Goal: Task Accomplishment & Management: Use online tool/utility

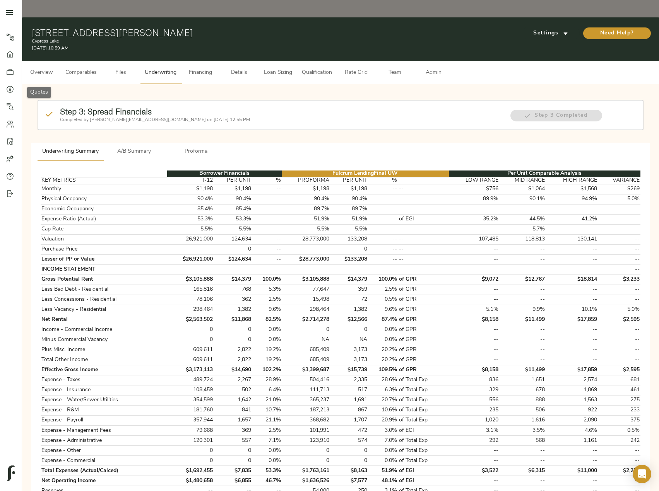
click at [12, 92] on icon at bounding box center [10, 89] width 7 height 7
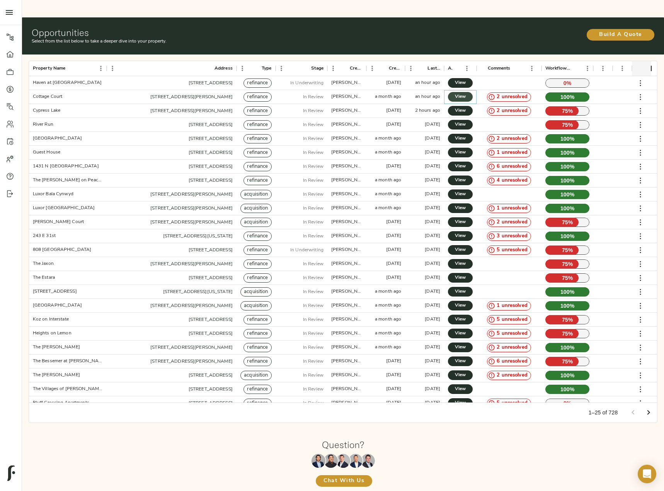
click at [463, 93] on span "View" at bounding box center [460, 97] width 9 height 8
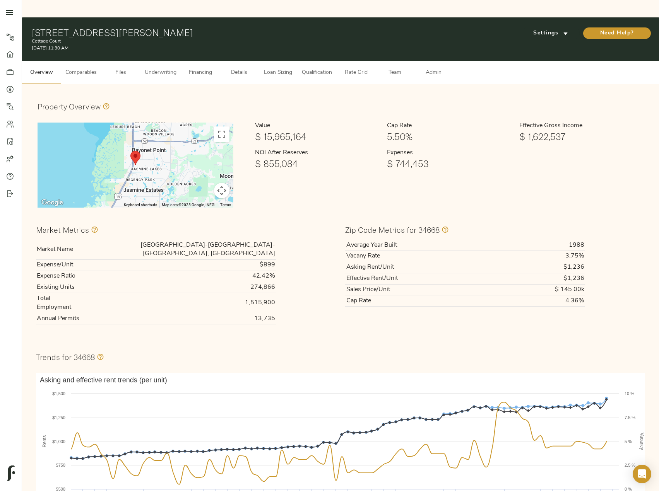
click at [163, 68] on span "Underwriting" at bounding box center [161, 73] width 32 height 10
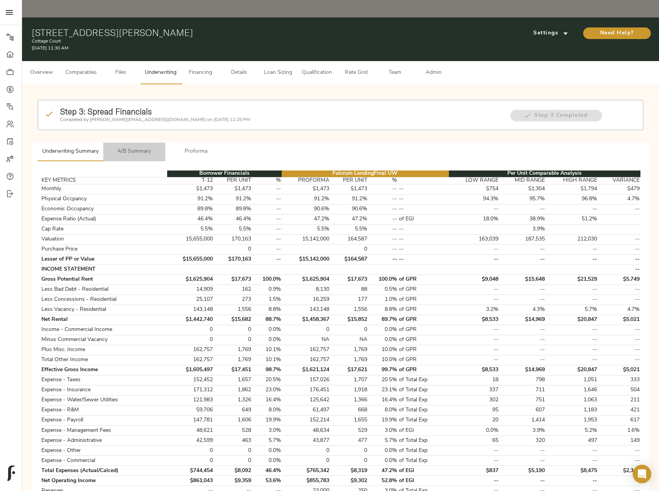
click at [144, 147] on span "A/B Summary" at bounding box center [134, 152] width 53 height 10
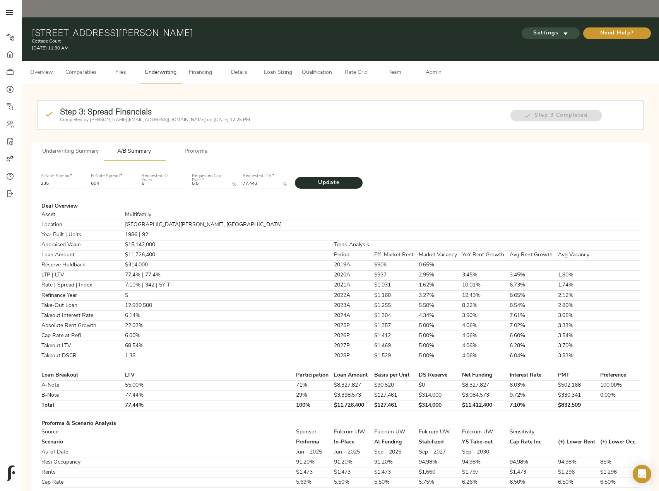
click at [548, 29] on span "Settings" at bounding box center [550, 34] width 43 height 10
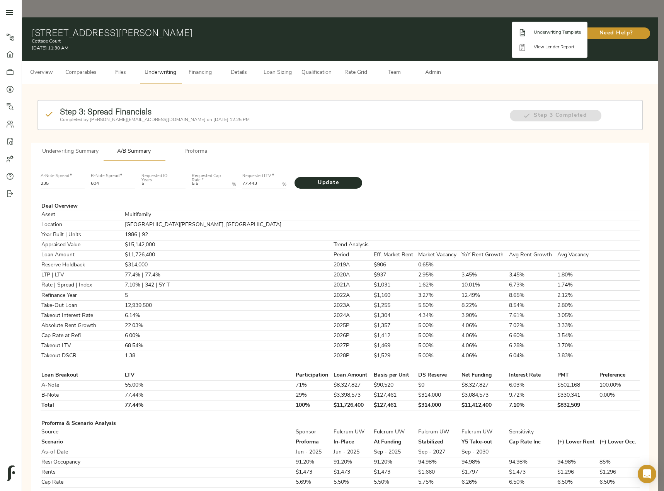
click at [545, 34] on span "Underwriting Template" at bounding box center [557, 32] width 47 height 7
click at [398, 176] on div at bounding box center [332, 245] width 664 height 491
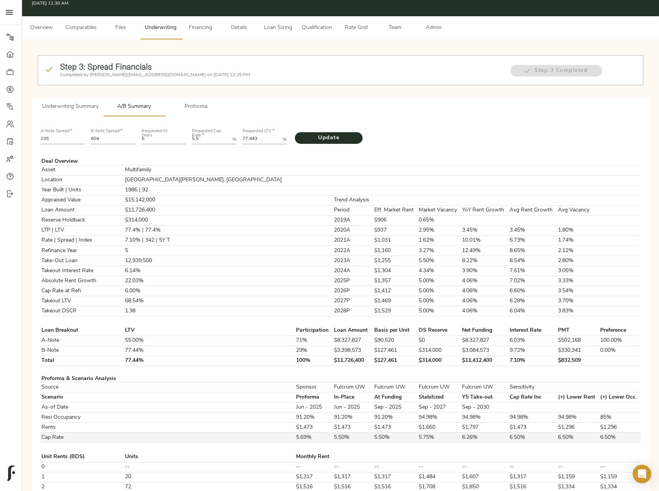
scroll to position [36, 0]
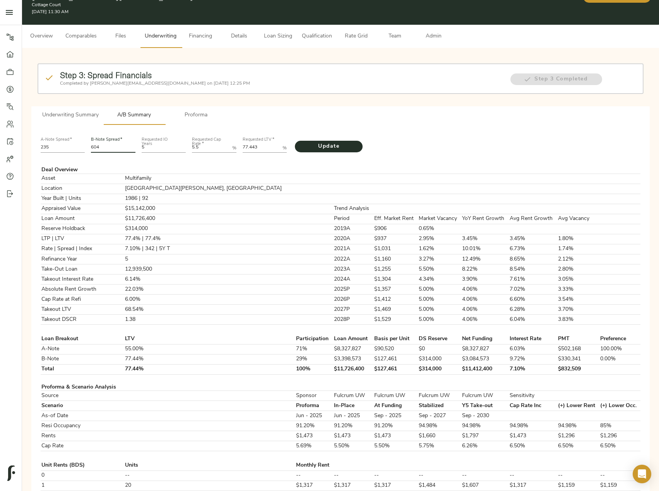
drag, startPoint x: 115, startPoint y: 130, endPoint x: 73, endPoint y: 127, distance: 42.2
click at [73, 131] on div "A-Note Spread   * 235 B-Note Spread   * 604 Requested IO Years 5 Requested Cap …" at bounding box center [341, 144] width 606 height 26
type input "584"
drag, startPoint x: 261, startPoint y: 130, endPoint x: 250, endPoint y: 131, distance: 11.2
click at [249, 143] on LTV "77.443" at bounding box center [261, 147] width 37 height 9
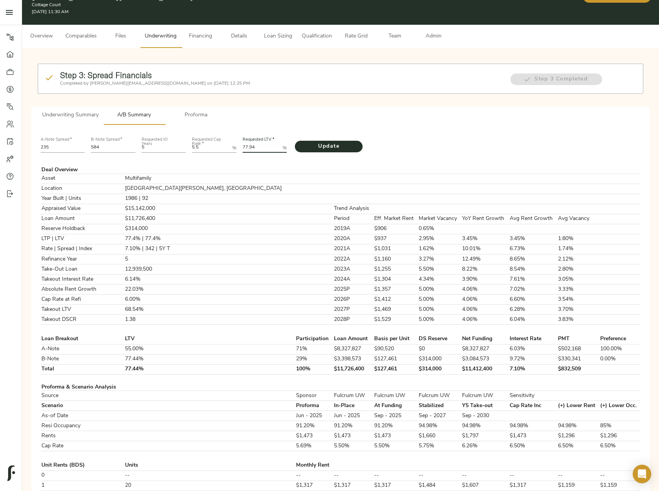
type LTV "77.94"
click at [295, 141] on button "Update" at bounding box center [329, 147] width 68 height 12
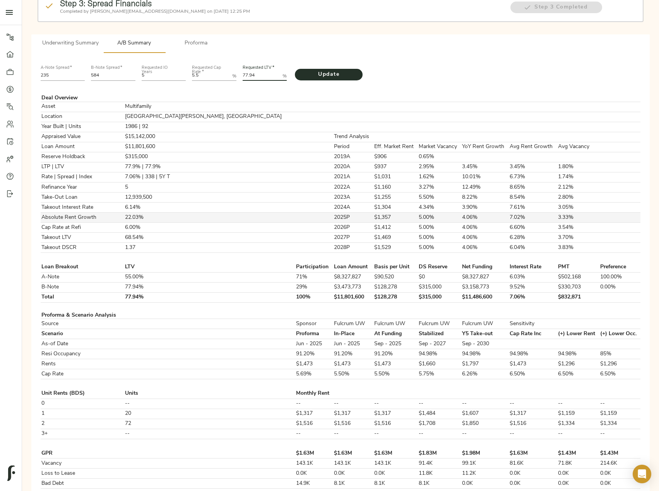
scroll to position [232, 0]
